Goal: Information Seeking & Learning: Learn about a topic

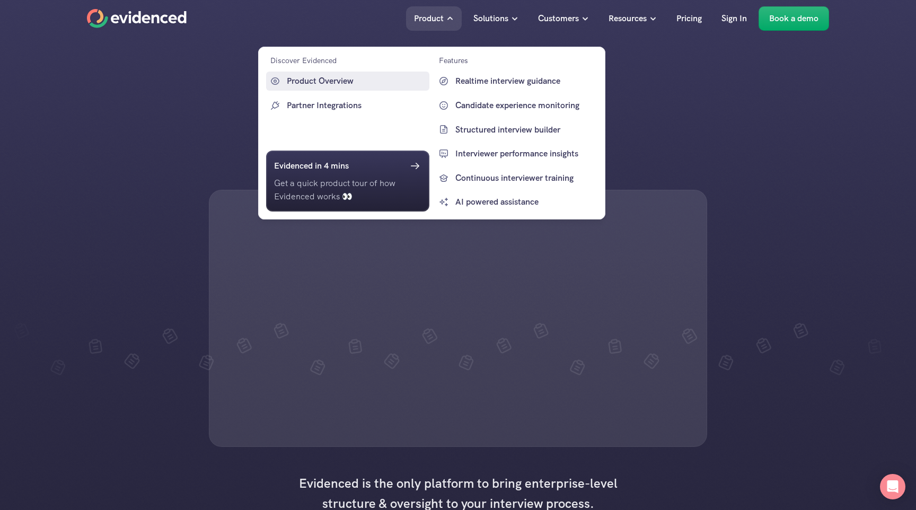
click at [367, 96] on link "Partner Integrations" at bounding box center [347, 105] width 163 height 19
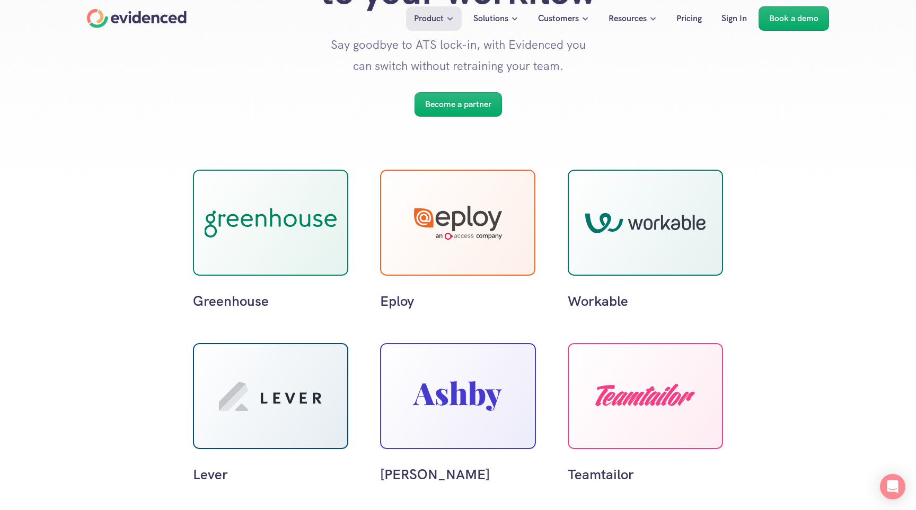
scroll to position [163, 0]
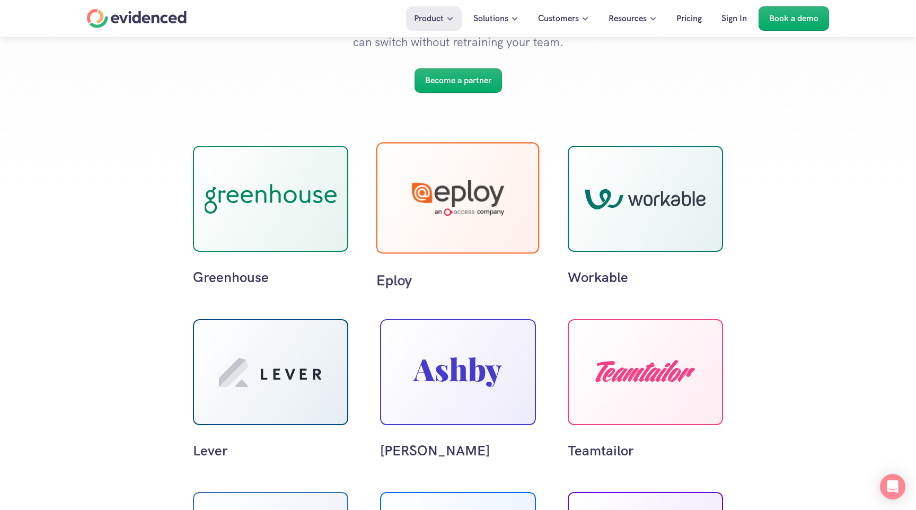
click at [451, 213] on div at bounding box center [458, 198] width 92 height 36
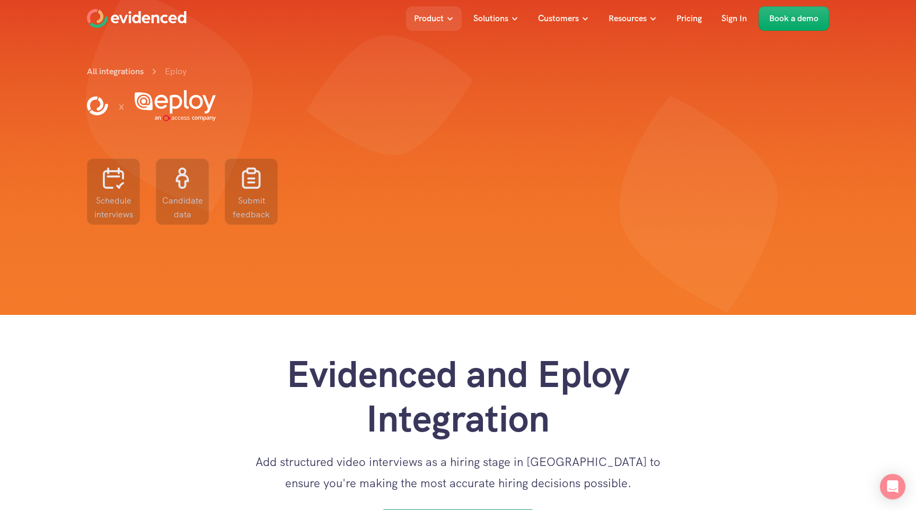
click at [646, 182] on div "All integrations Eploy x Schedule interviews Candidate data Submit feedback" at bounding box center [458, 189] width 742 height 251
click at [721, 203] on div "All integrations Eploy x Schedule interviews Candidate data Submit feedback" at bounding box center [458, 189] width 742 height 251
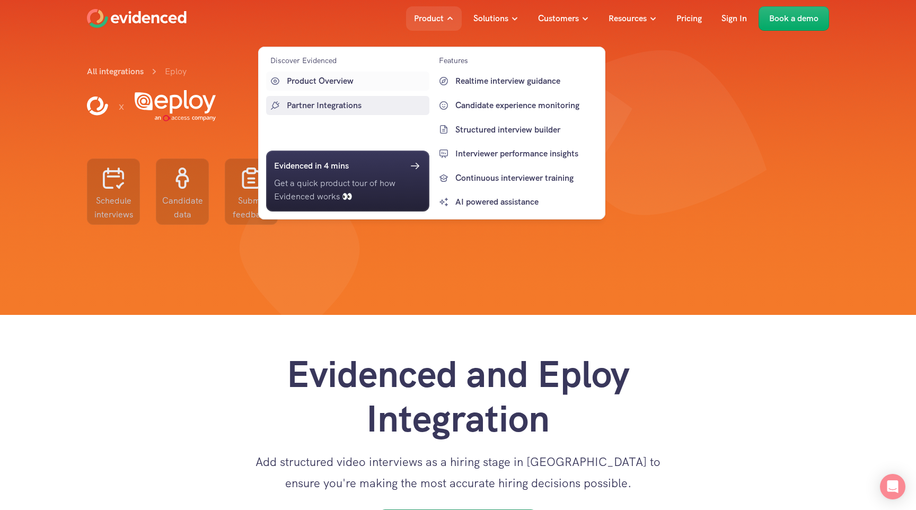
click at [354, 102] on p "Partner Integrations" at bounding box center [357, 106] width 140 height 14
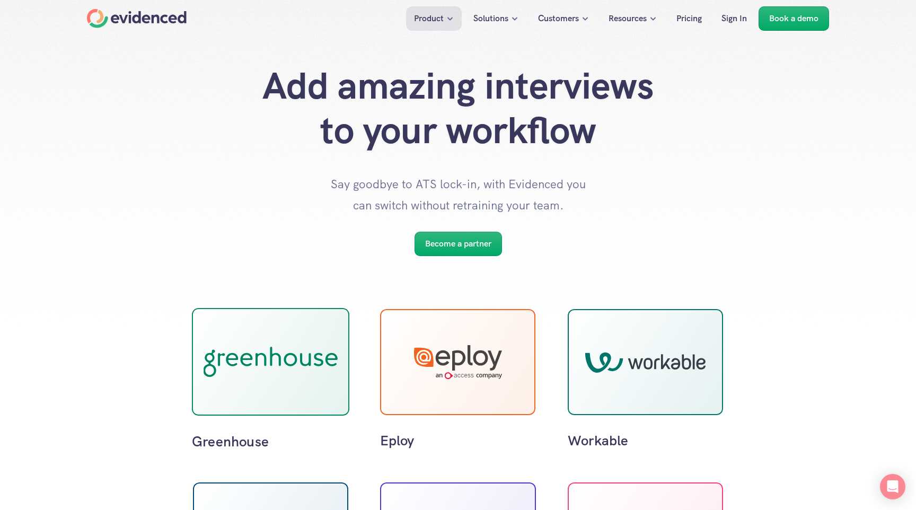
click at [312, 336] on div at bounding box center [271, 362] width 158 height 108
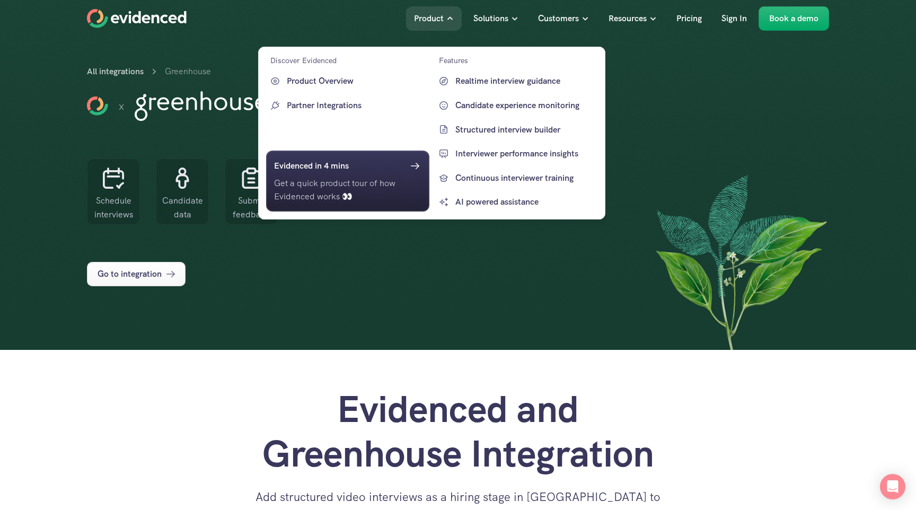
click at [336, 107] on p "Partner Integrations" at bounding box center [357, 106] width 140 height 14
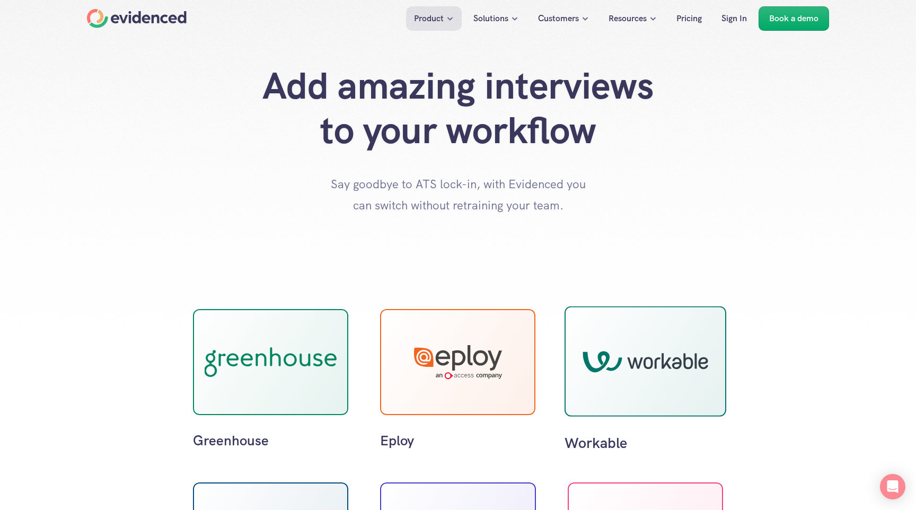
click at [647, 323] on div at bounding box center [646, 361] width 162 height 110
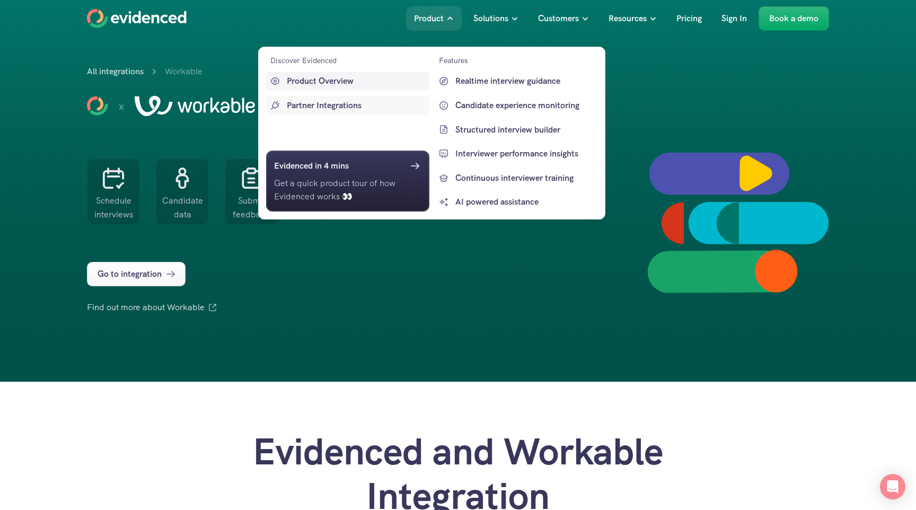
click at [340, 85] on p "Product Overview" at bounding box center [357, 81] width 140 height 14
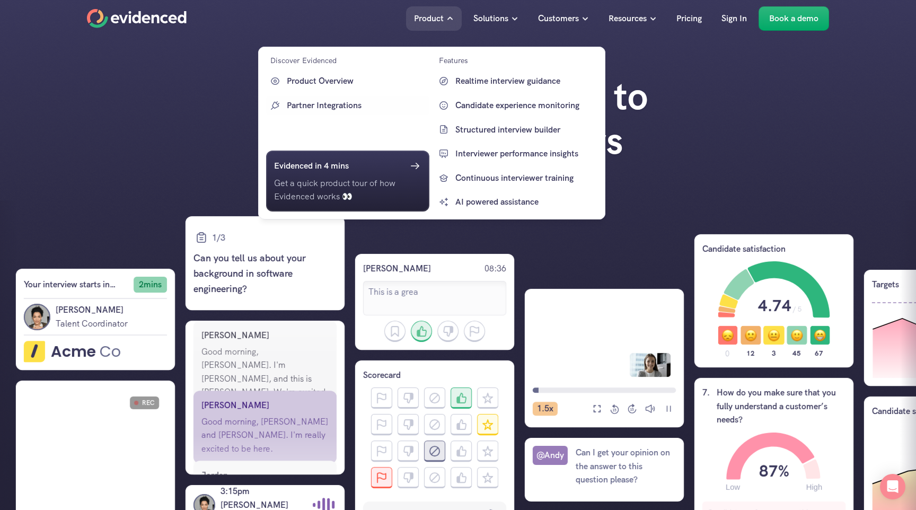
click at [363, 102] on p "Partner Integrations" at bounding box center [357, 106] width 140 height 14
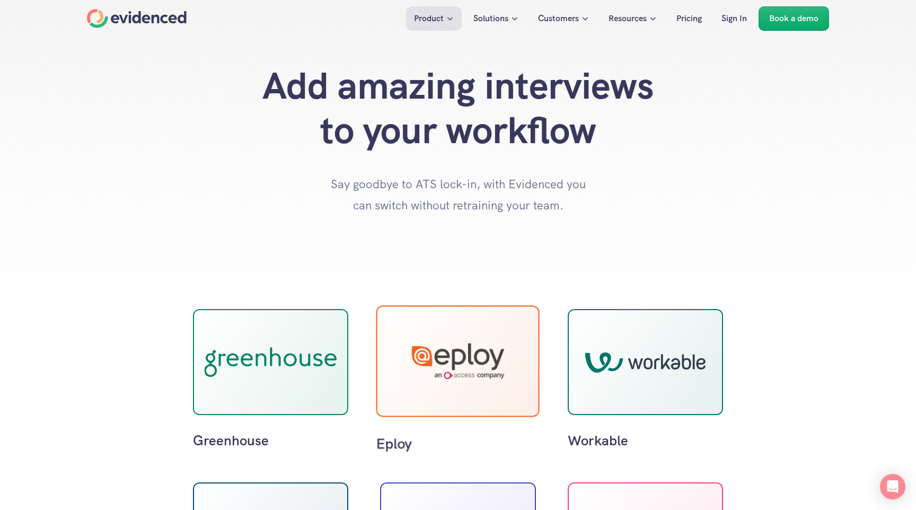
click at [484, 356] on div at bounding box center [458, 362] width 93 height 36
